Goal: Information Seeking & Learning: Learn about a topic

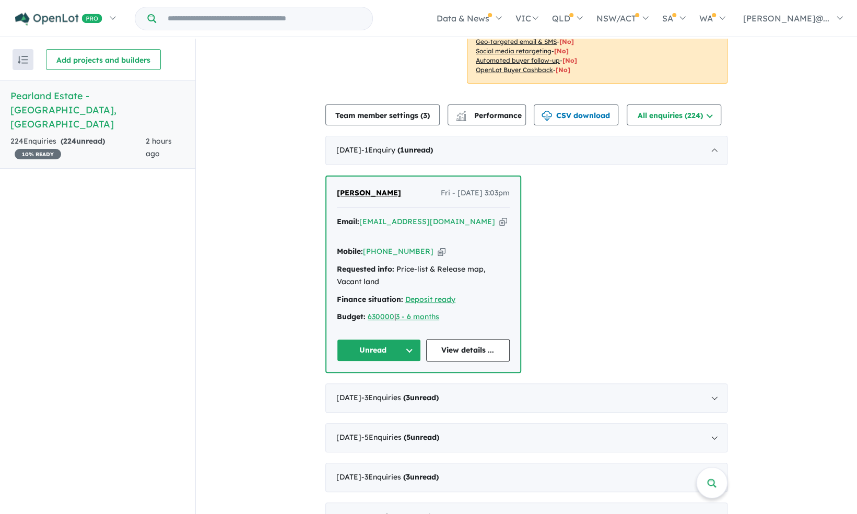
scroll to position [209, 0]
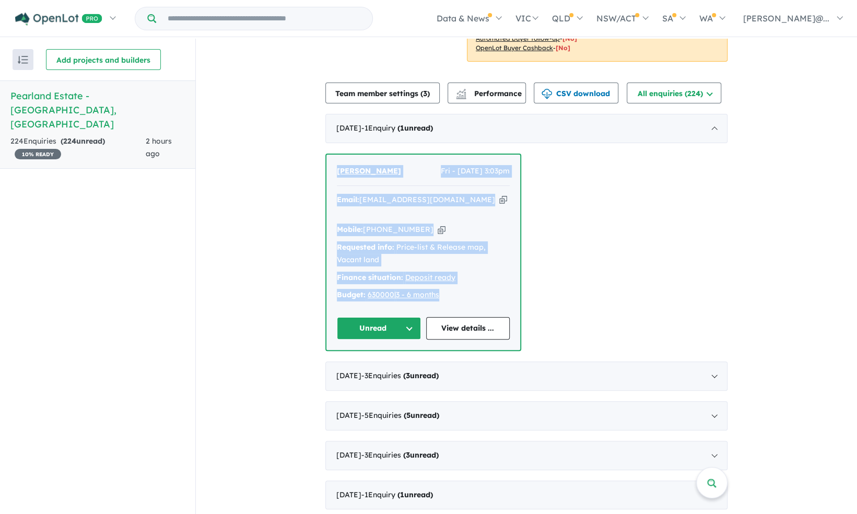
drag, startPoint x: 480, startPoint y: 295, endPoint x: 334, endPoint y: 184, distance: 183.4
click at [334, 184] on div "[PERSON_NAME] Fri - [DATE] 3:03pm Email: [EMAIL_ADDRESS][DOMAIN_NAME] Copied! M…" at bounding box center [423, 252] width 194 height 195
click at [478, 317] on link "View details ..." at bounding box center [468, 328] width 84 height 22
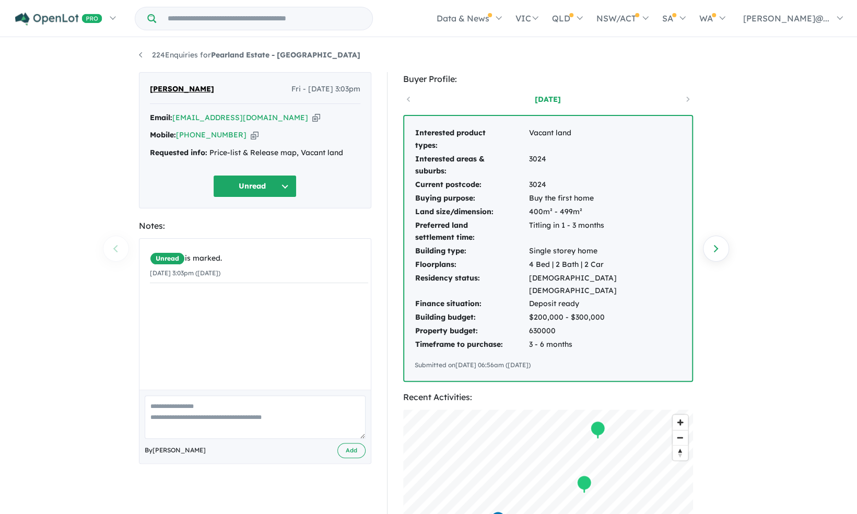
drag, startPoint x: 666, startPoint y: 341, endPoint x: 406, endPoint y: 136, distance: 331.0
click at [406, 136] on div "Interested product types: Vacant land Interested areas & suburbs: 3024 Current …" at bounding box center [548, 248] width 288 height 265
drag, startPoint x: 406, startPoint y: 136, endPoint x: 442, endPoint y: 132, distance: 35.8
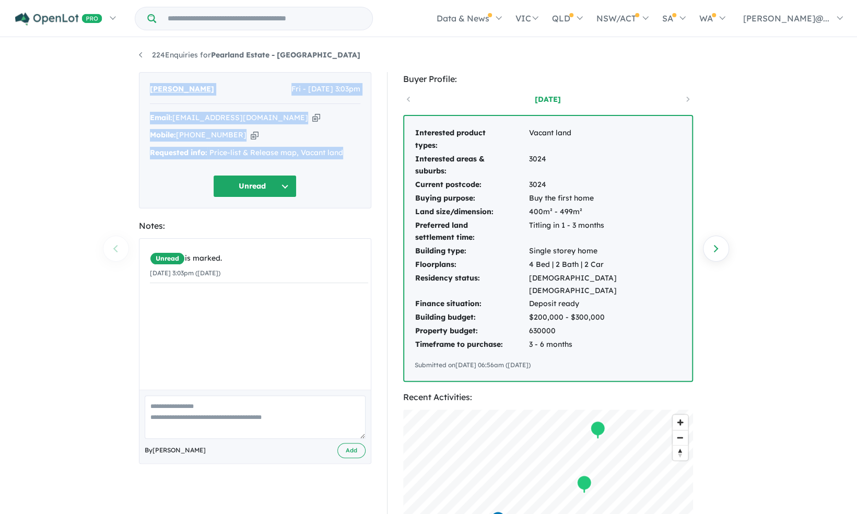
drag, startPoint x: 350, startPoint y: 154, endPoint x: 144, endPoint y: 79, distance: 218.7
click at [144, 79] on div "Vivek Shah Fri - 19/09/2025, 3:03pm Email: shahvivek2208@gmail.com Copied! Mobi…" at bounding box center [255, 140] width 232 height 136
drag, startPoint x: 144, startPoint y: 79, endPoint x: 154, endPoint y: 84, distance: 10.5
copy div "Vivek Shah Fri - 19/09/2025, 3:03pm Email: shahvivek2208@gmail.com Copied! Mobi…"
click at [291, 184] on button "Unread" at bounding box center [255, 186] width 84 height 22
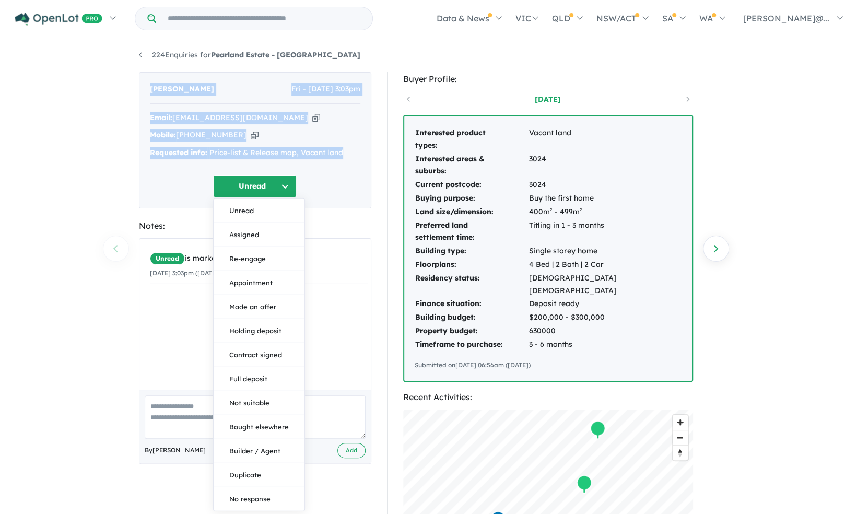
copy div "Vivek Shah Fri - 19/09/2025, 3:03pm Email: shahvivek2208@gmail.com Copied! Mobi…"
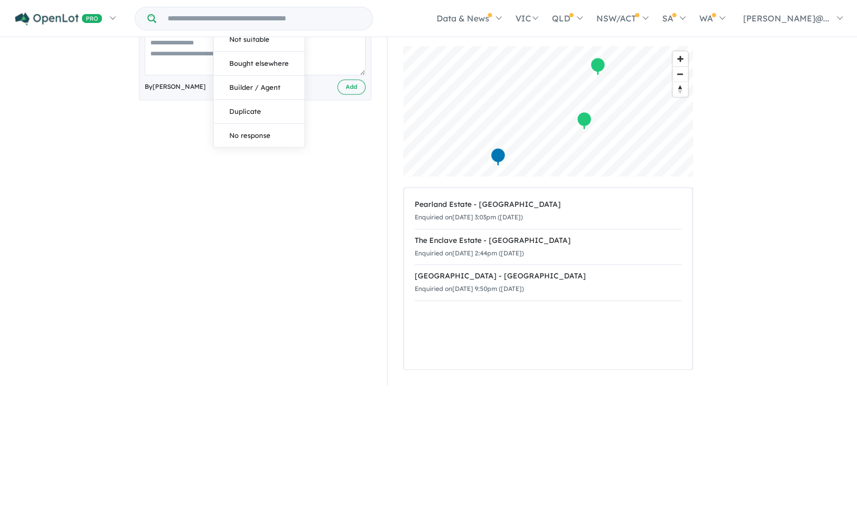
scroll to position [418, 0]
